Goal: Obtain resource: Download file/media

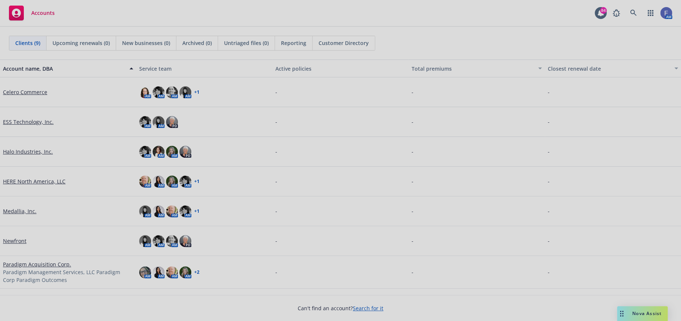
click at [634, 11] on div at bounding box center [340, 160] width 681 height 321
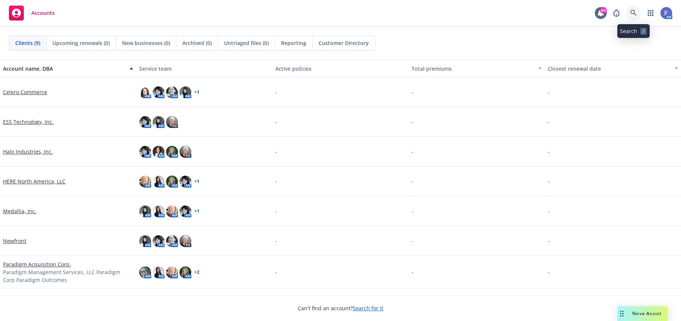
click at [632, 10] on icon at bounding box center [633, 13] width 6 height 6
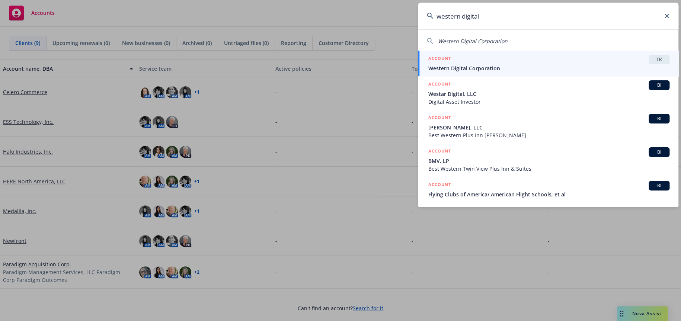
type input "western digital"
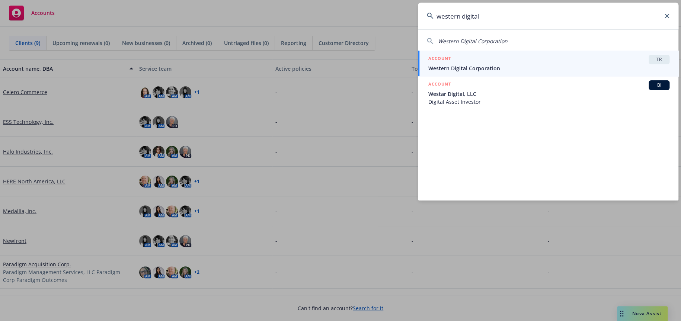
click at [444, 69] on span "Western Digital Corporation" at bounding box center [548, 68] width 241 height 8
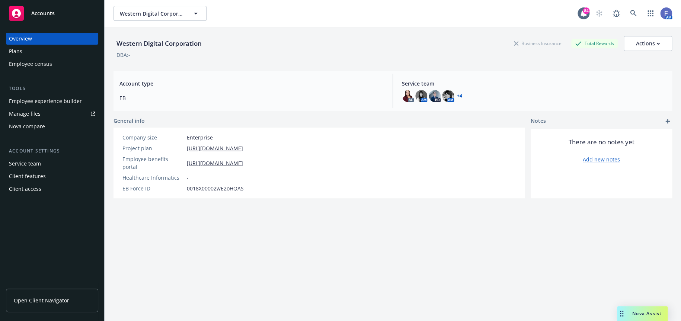
click at [20, 112] on div "Manage files" at bounding box center [25, 114] width 32 height 12
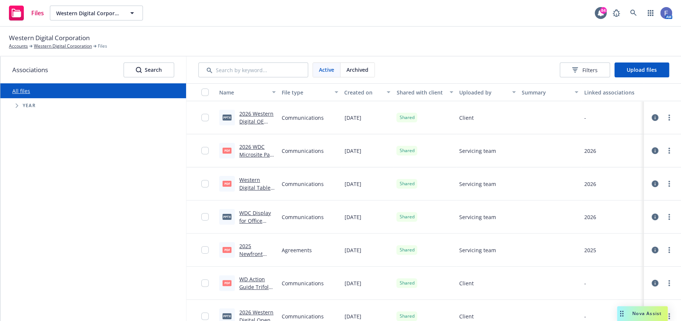
scroll to position [37, 0]
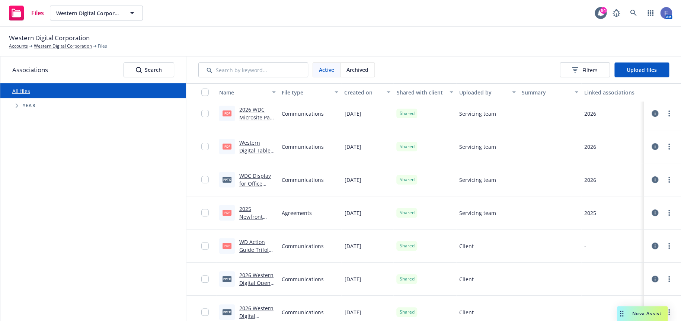
click at [259, 251] on link "WD Action Guide Trifold Ver3[97] [DATE].pdf" at bounding box center [255, 253] width 33 height 30
